Goal: Task Accomplishment & Management: Complete application form

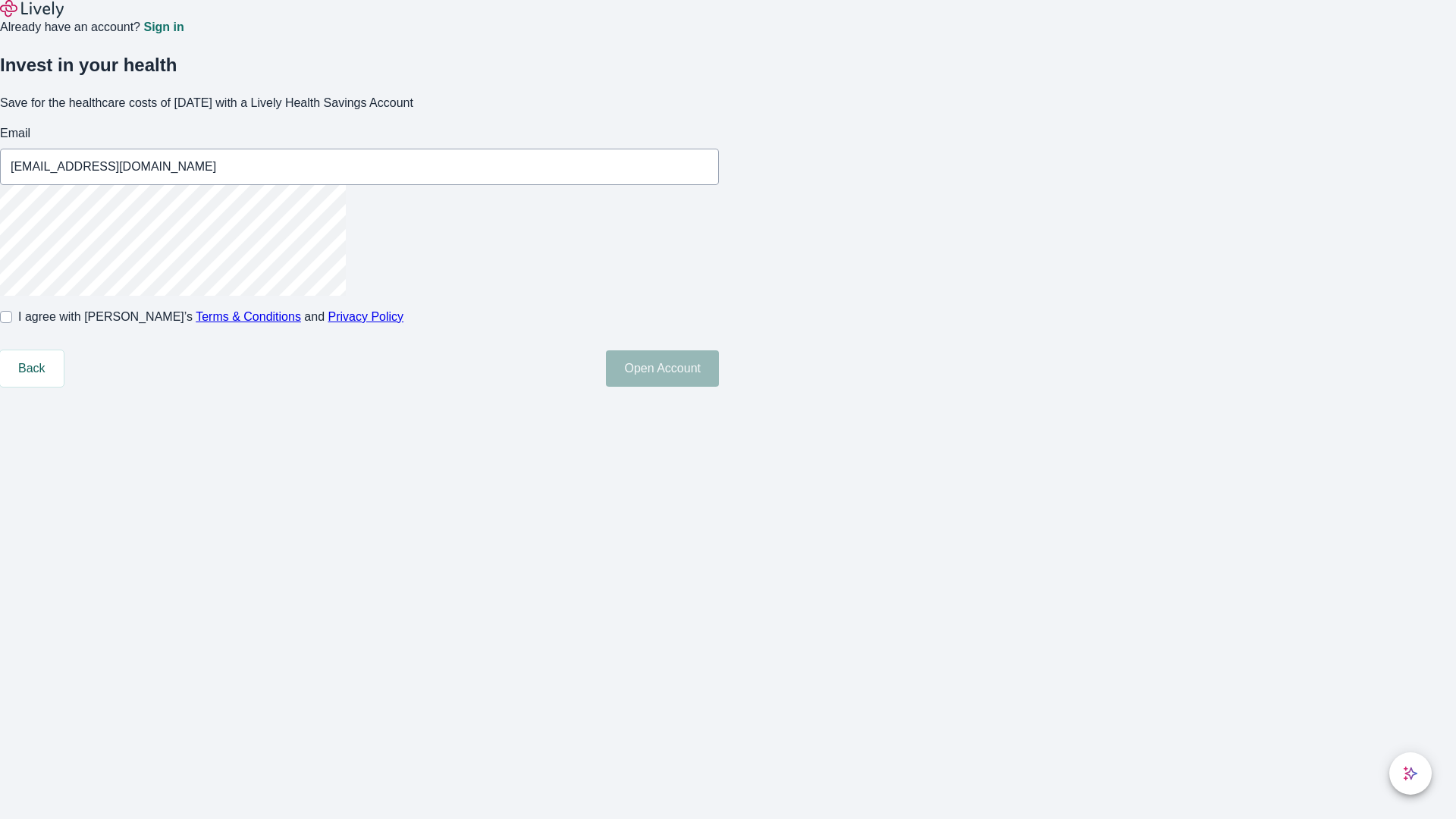
click at [12, 323] on input "I agree with Lively’s Terms & Conditions and Privacy Policy" at bounding box center [6, 317] width 12 height 12
checkbox input "true"
click at [718, 387] on button "Open Account" at bounding box center [662, 369] width 113 height 36
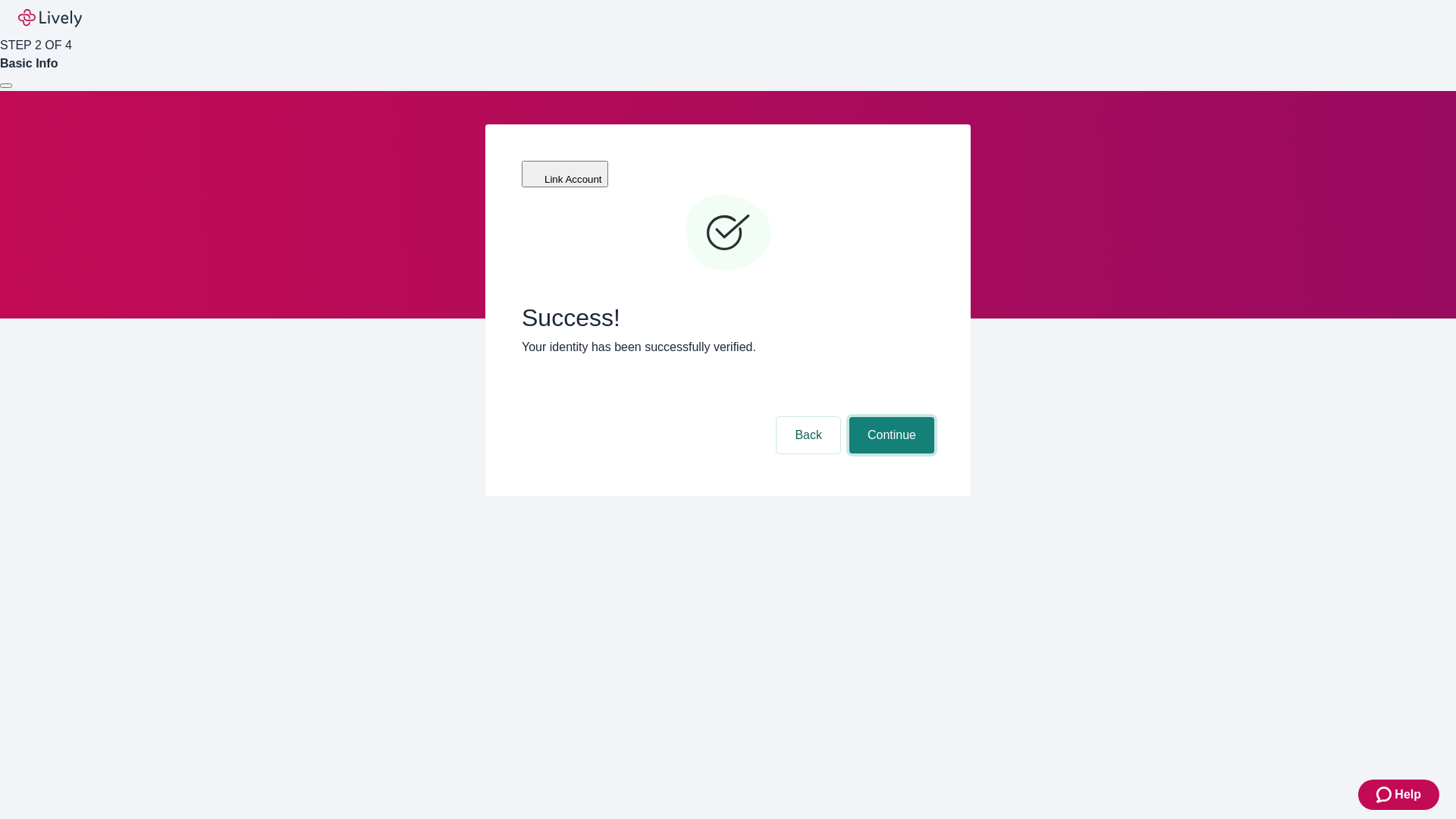
click at [889, 418] on button "Continue" at bounding box center [891, 436] width 85 height 36
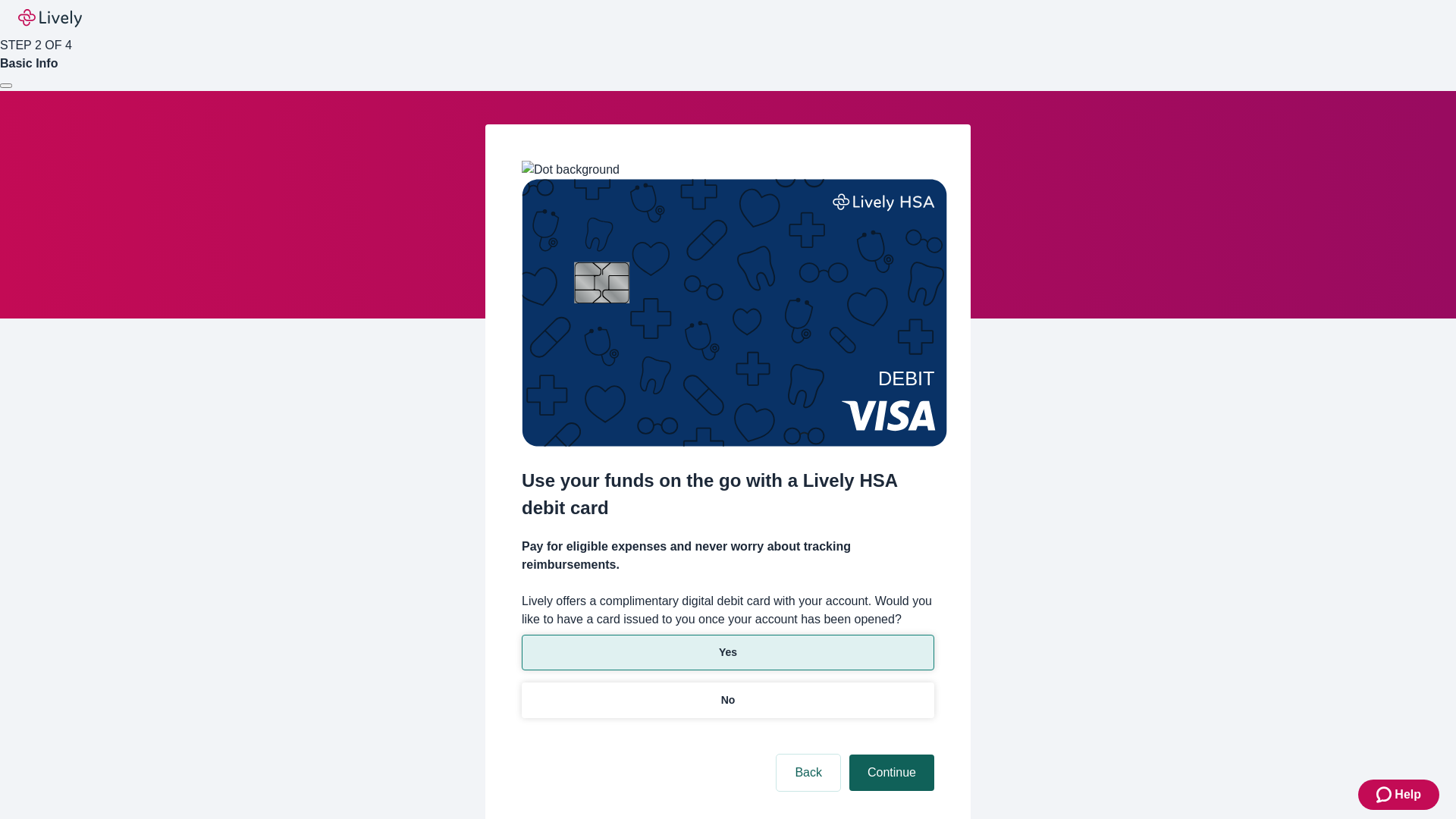
click at [727, 645] on p "Yes" at bounding box center [727, 652] width 18 height 16
click at [889, 755] on button "Continue" at bounding box center [891, 773] width 85 height 36
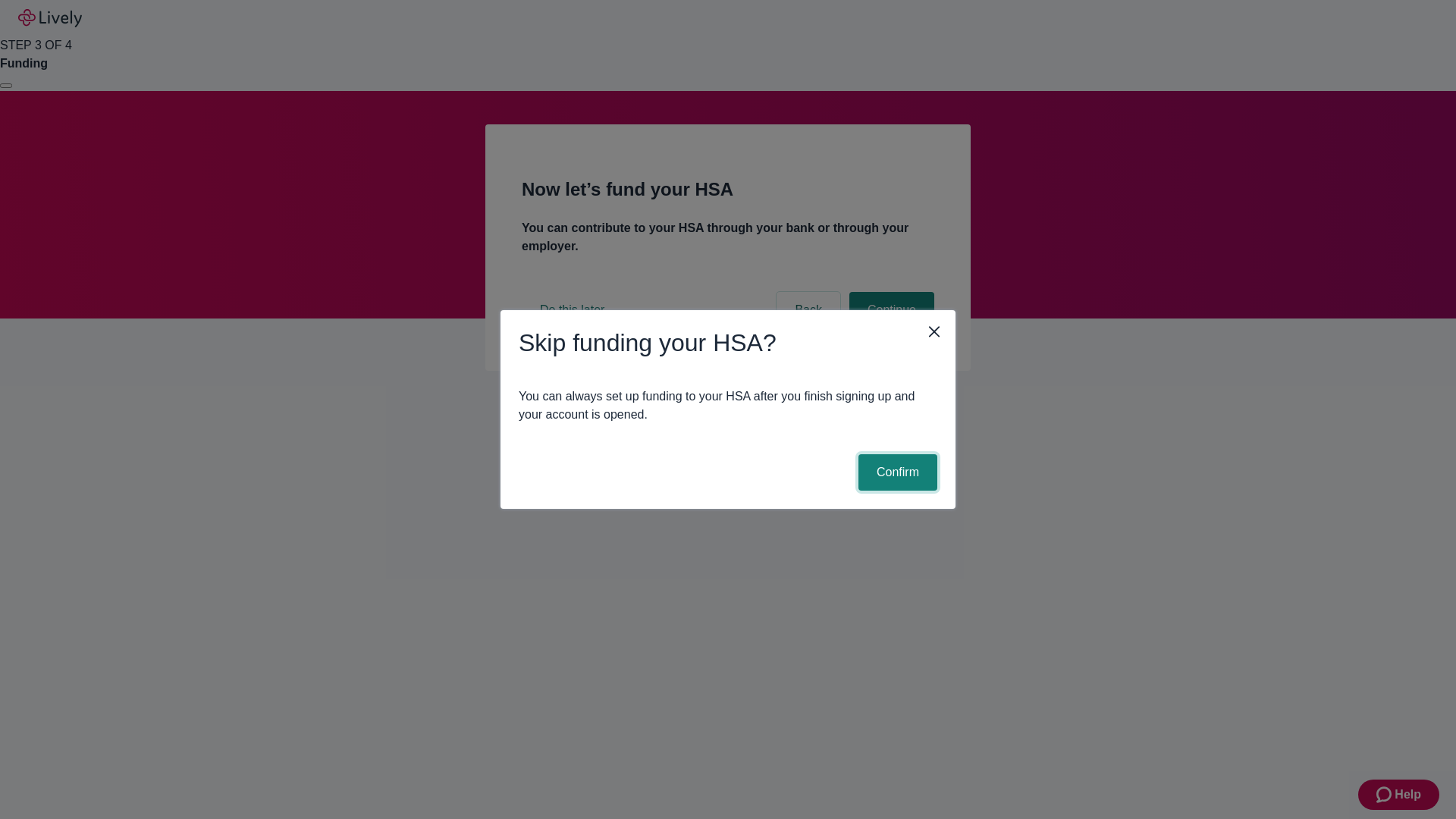
click at [896, 473] on button "Confirm" at bounding box center [898, 473] width 79 height 36
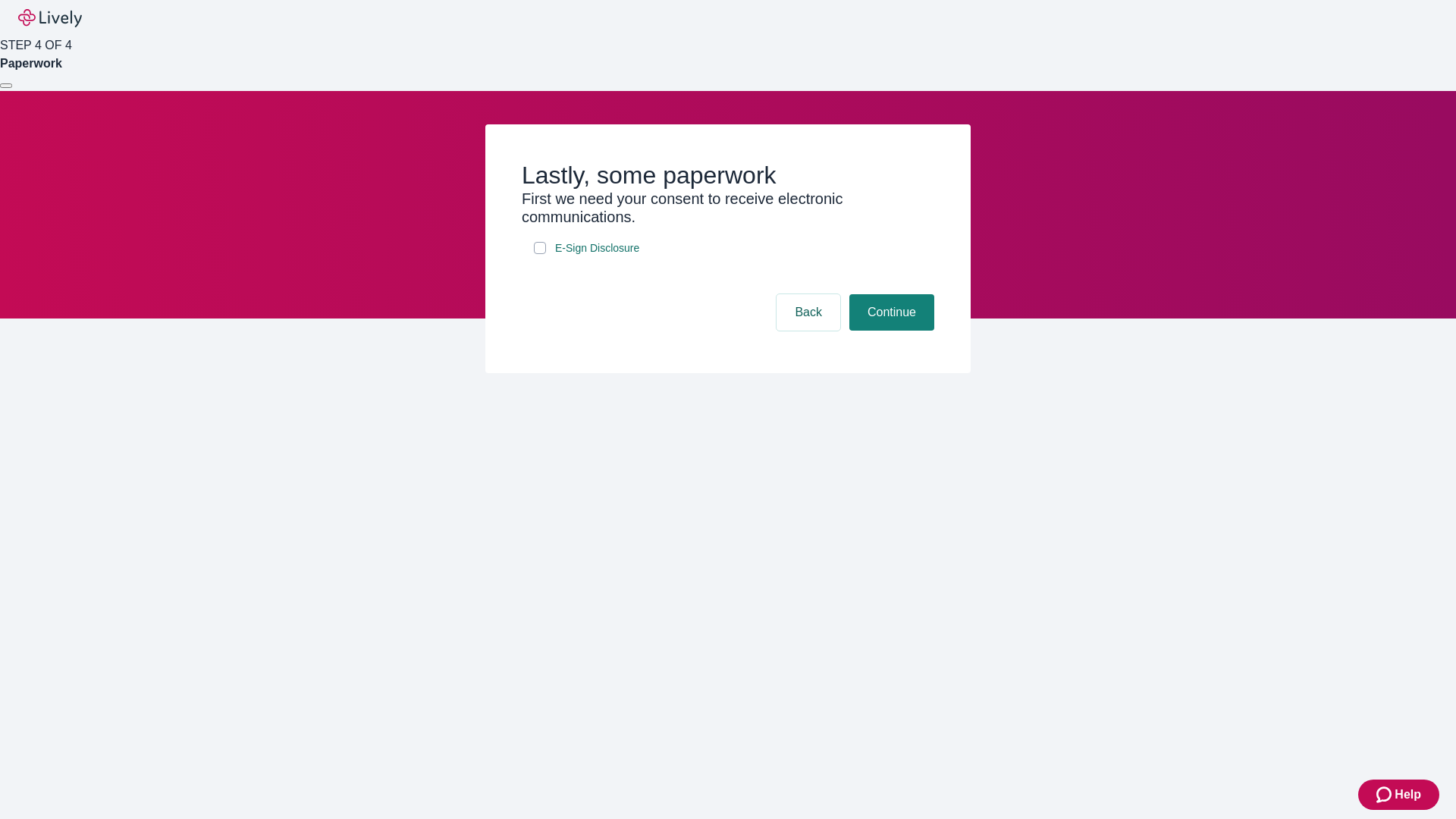
click at [540, 255] on input "E-Sign Disclosure" at bounding box center [539, 248] width 12 height 12
checkbox input "true"
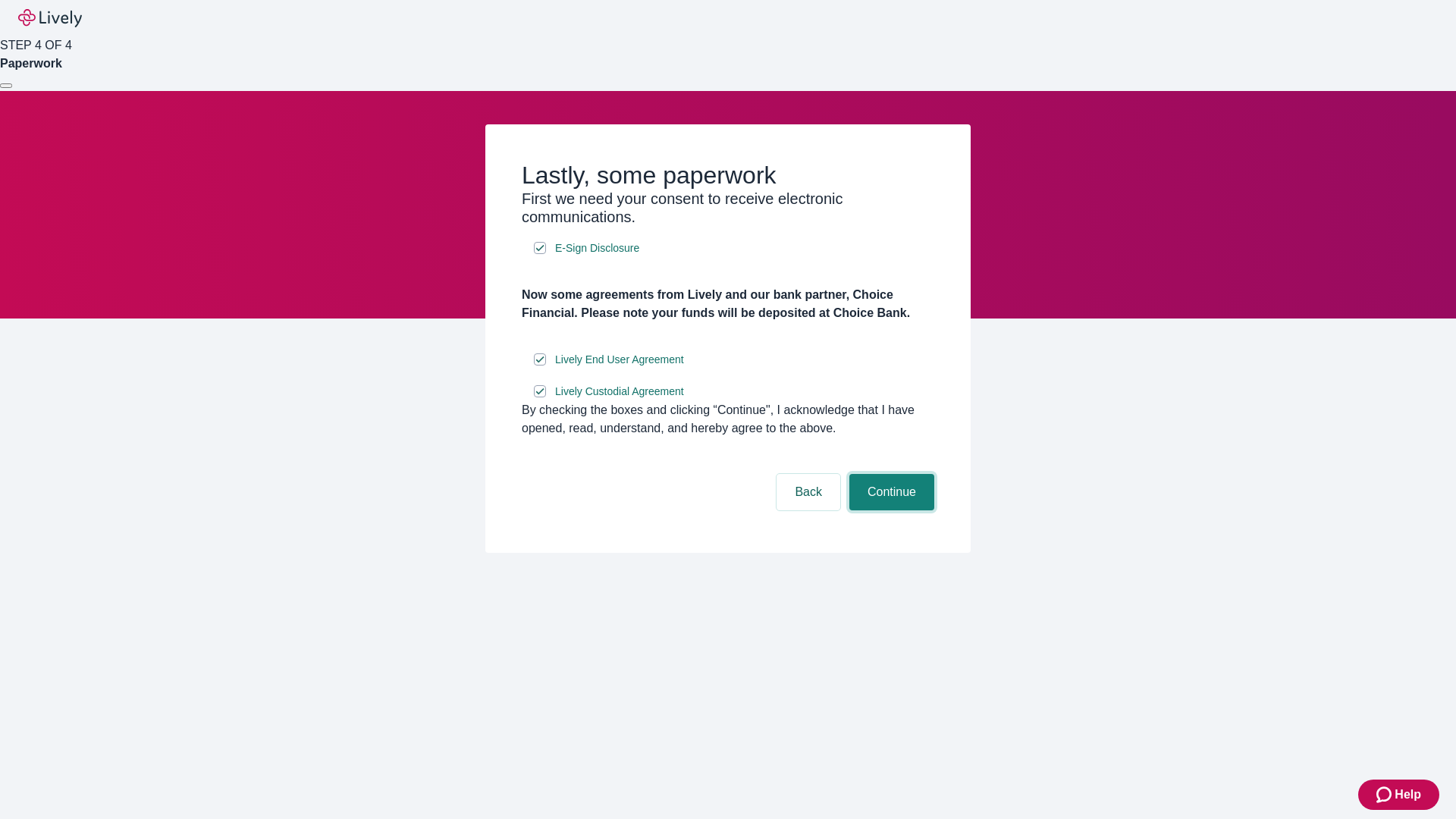
click at [889, 510] on button "Continue" at bounding box center [891, 492] width 85 height 36
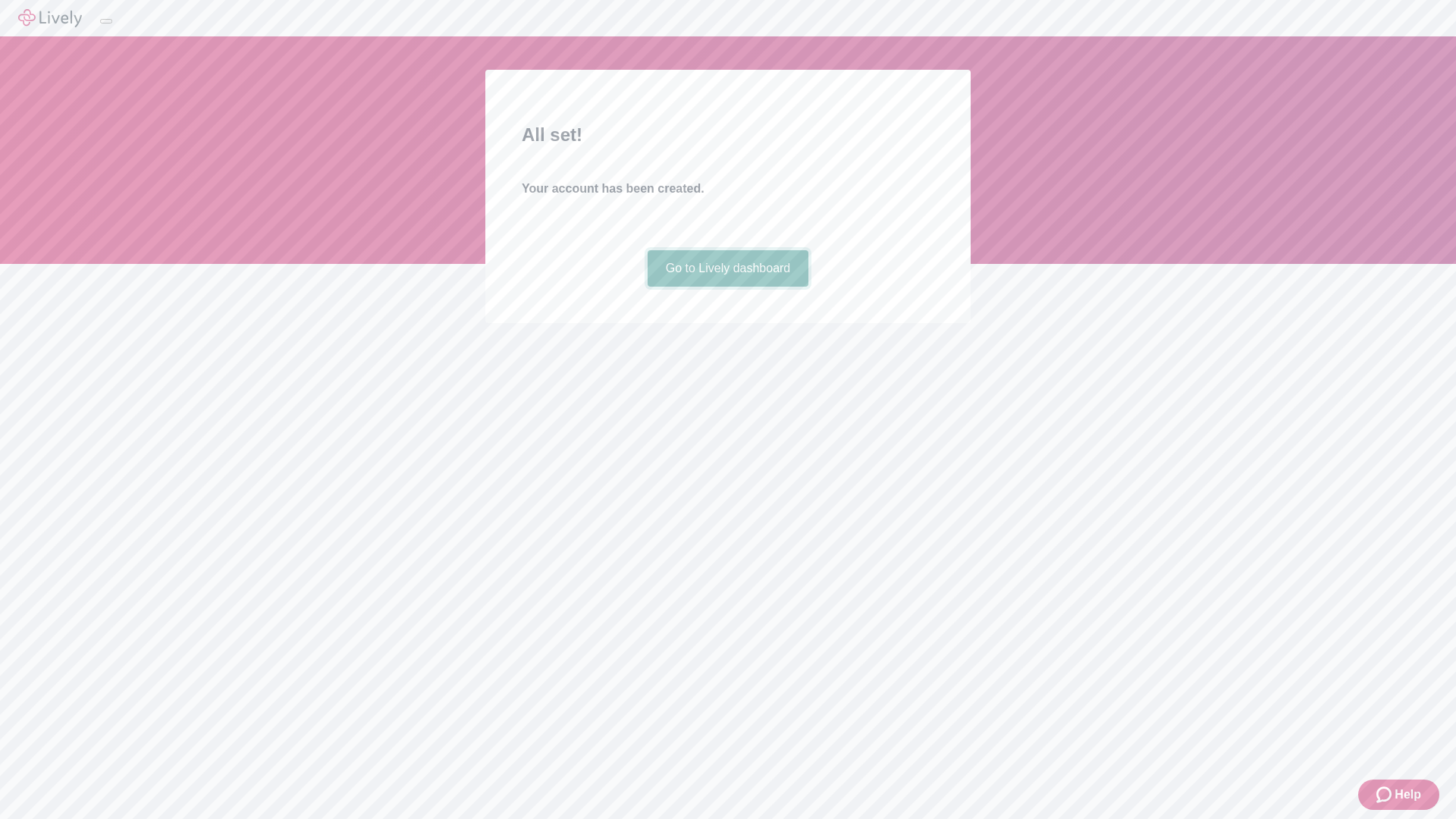
click at [727, 287] on link "Go to Lively dashboard" at bounding box center [728, 269] width 161 height 36
